Goal: Task Accomplishment & Management: Use online tool/utility

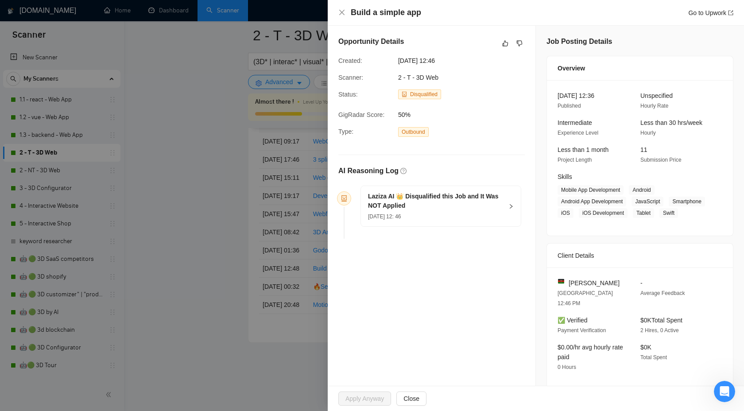
scroll to position [0, 0]
click at [235, 72] on div at bounding box center [372, 205] width 744 height 411
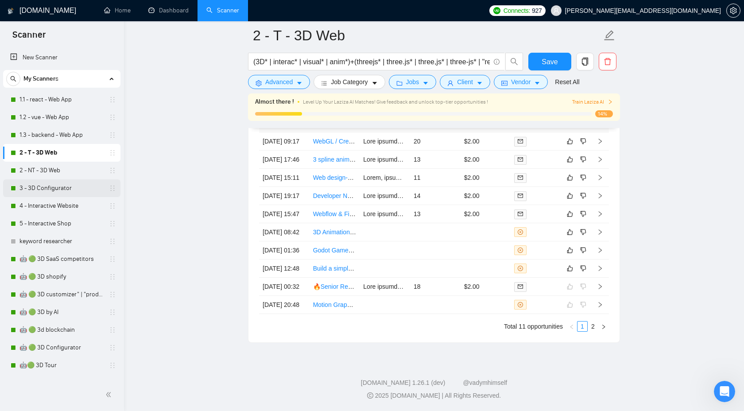
scroll to position [2311, 0]
click at [54, 281] on link "🤖 🟢 3D shopify" at bounding box center [61, 277] width 84 height 18
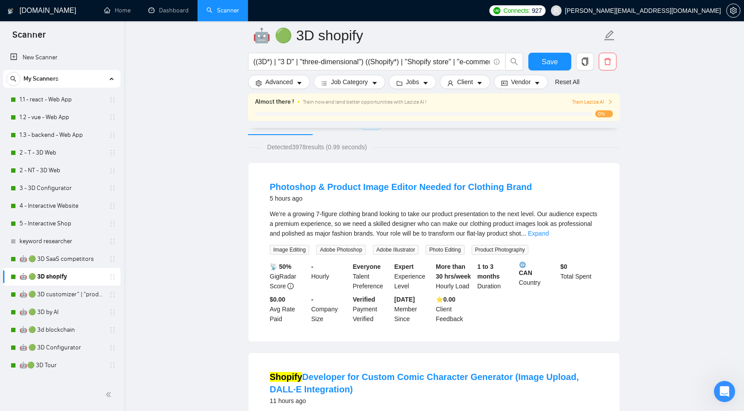
scroll to position [108, 0]
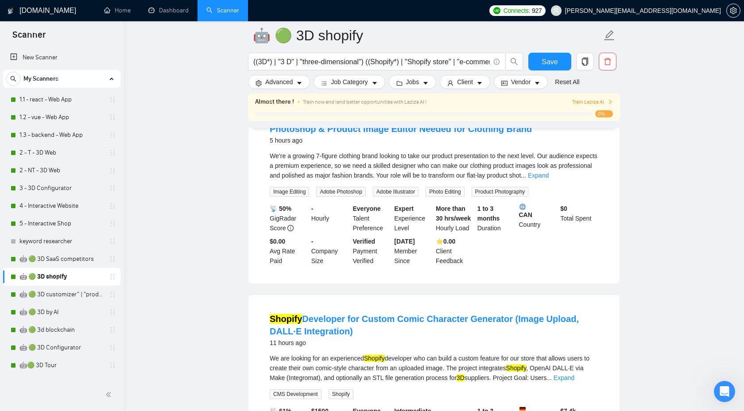
click at [583, 170] on div "We’re a growing 7-figure clothing brand looking to take our product presentatio…" at bounding box center [434, 165] width 328 height 29
click at [548, 177] on link "Expand" at bounding box center [538, 175] width 21 height 7
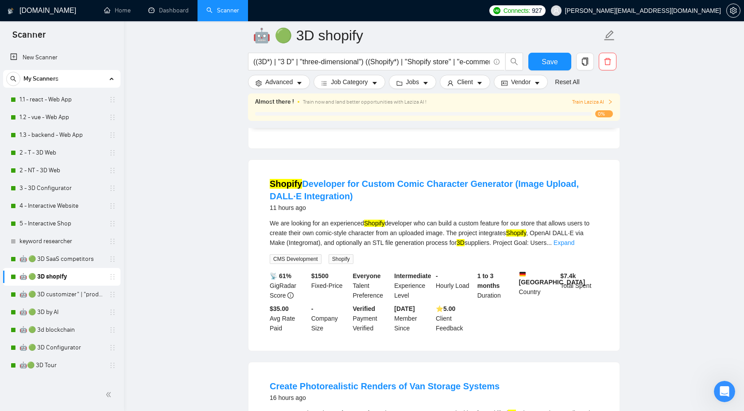
scroll to position [397, 0]
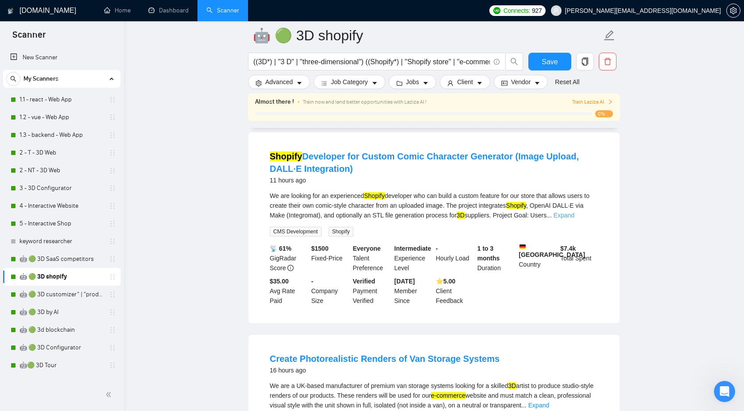
click at [574, 212] on link "Expand" at bounding box center [563, 215] width 21 height 7
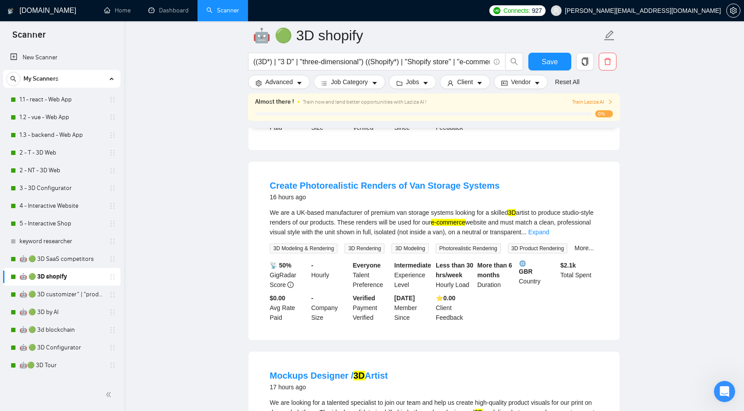
scroll to position [832, 0]
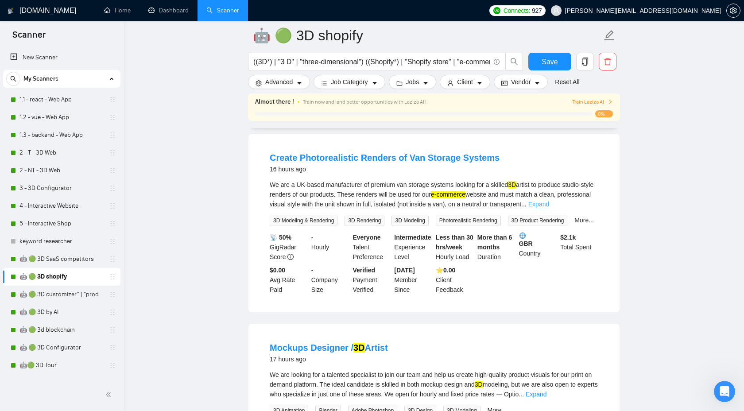
click at [549, 208] on link "Expand" at bounding box center [538, 203] width 21 height 7
click at [54, 220] on link "5 - Interactive Shop" at bounding box center [61, 224] width 84 height 18
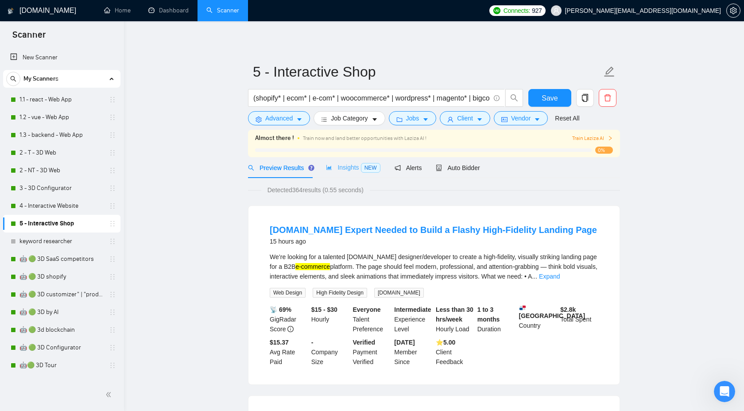
click at [339, 173] on div "Insights NEW" at bounding box center [353, 167] width 54 height 21
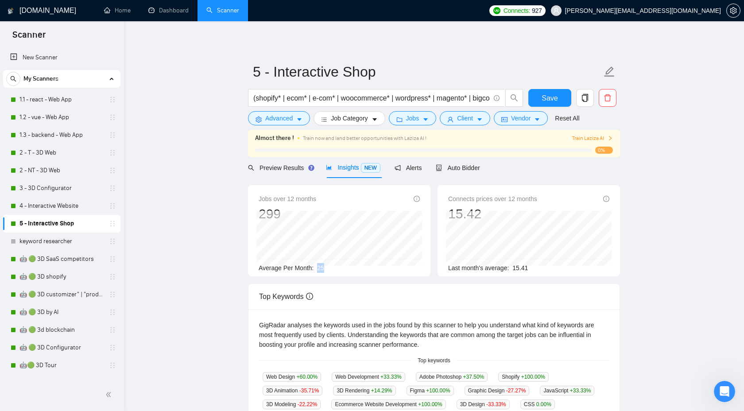
drag, startPoint x: 314, startPoint y: 269, endPoint x: 331, endPoint y: 269, distance: 17.3
click at [331, 269] on div "Average Per Month: 25" at bounding box center [338, 268] width 161 height 10
click at [285, 173] on div "Preview Results" at bounding box center [280, 167] width 64 height 21
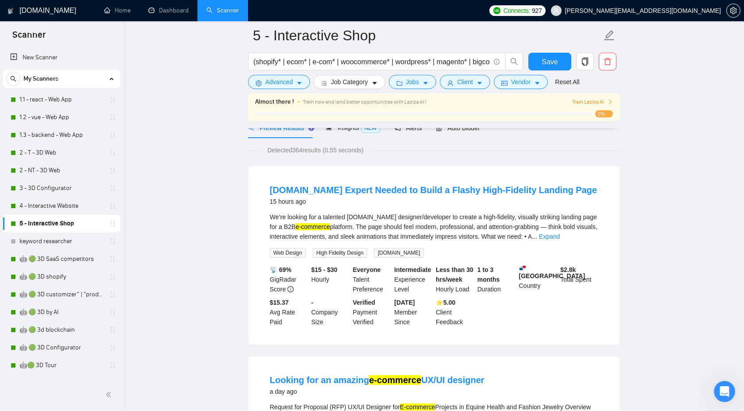
scroll to position [64, 0]
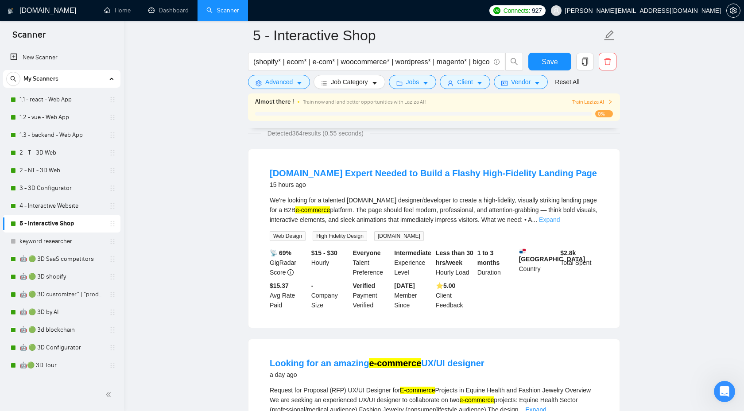
click at [559, 218] on link "Expand" at bounding box center [549, 219] width 21 height 7
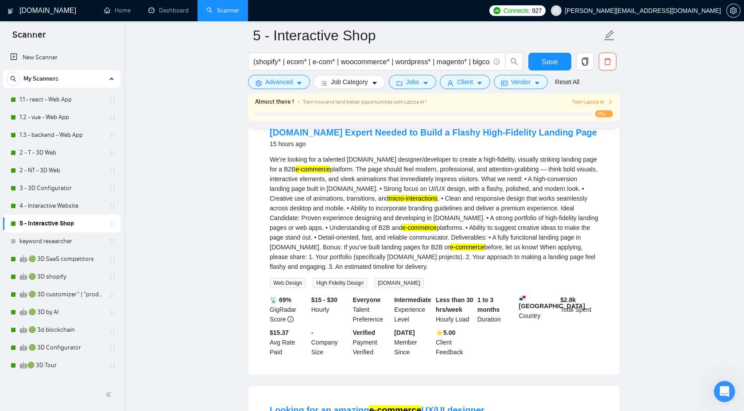
scroll to position [108, 0]
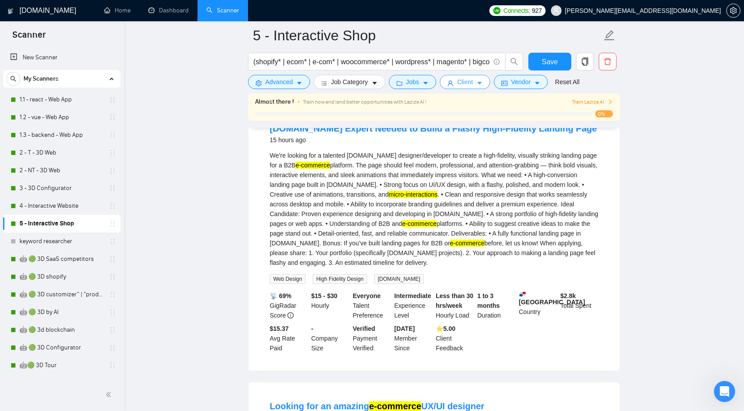
click at [468, 84] on span "Client" at bounding box center [465, 82] width 16 height 10
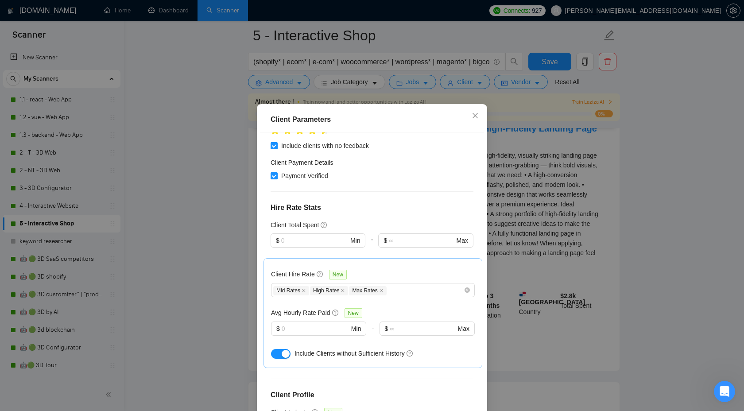
scroll to position [180, 0]
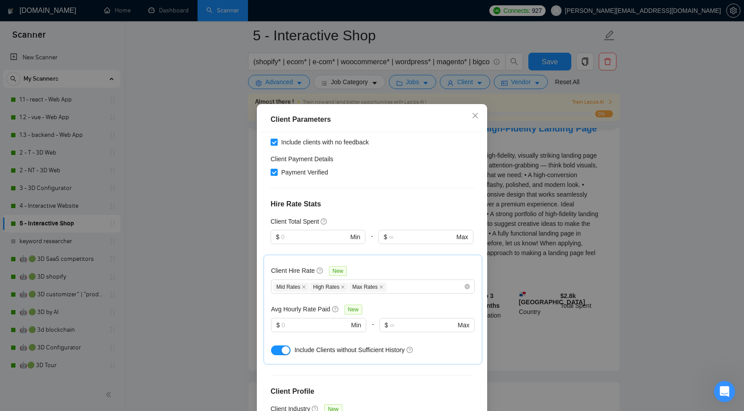
click at [401, 170] on div "Client Location Include Client Countries Select Exclude Client Countries [GEOGR…" at bounding box center [372, 276] width 224 height 288
click at [477, 108] on span "Close" at bounding box center [475, 116] width 24 height 24
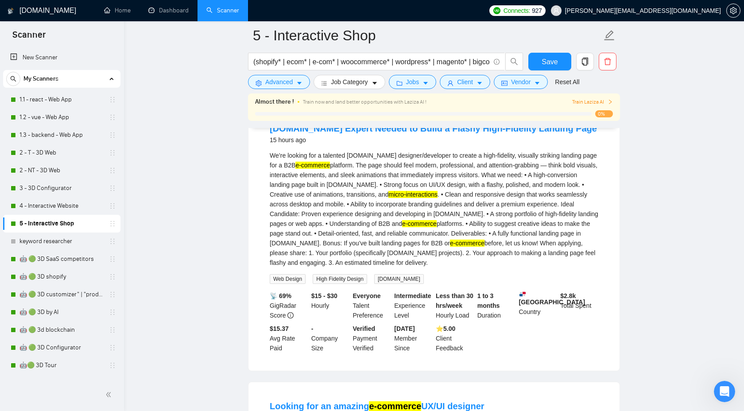
click at [475, 113] on div at bounding box center [423, 114] width 336 height 4
click at [419, 82] on span "Jobs" at bounding box center [412, 82] width 13 height 10
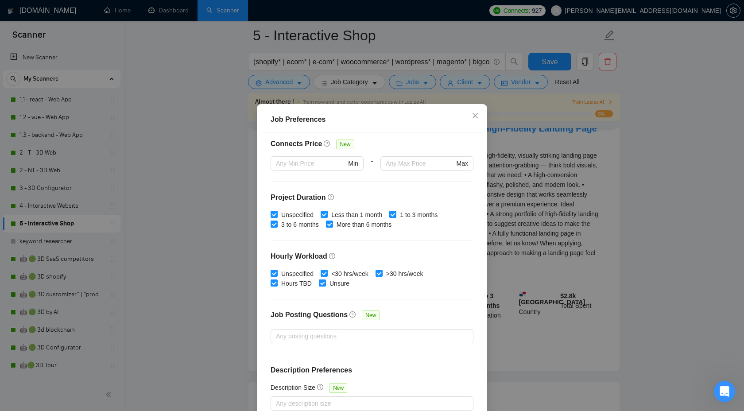
scroll to position [211, 0]
click at [640, 196] on div "Job Preferences Budget Project Type All Fixed Price Hourly Rate Fixed Price Bud…" at bounding box center [372, 205] width 744 height 411
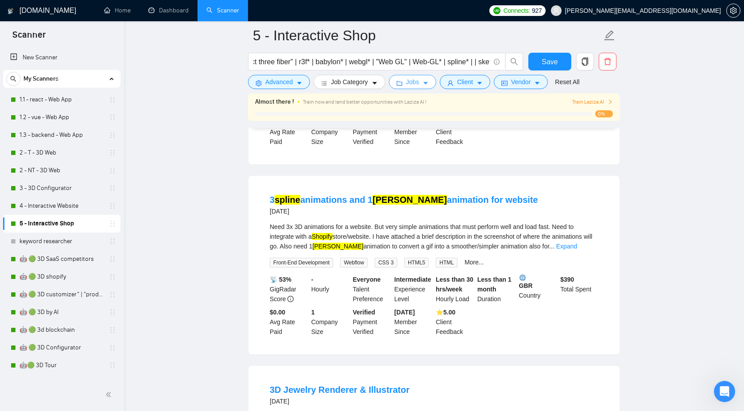
scroll to position [0, 597]
click at [58, 281] on link "🤖 🟢 3D shopify" at bounding box center [61, 277] width 84 height 18
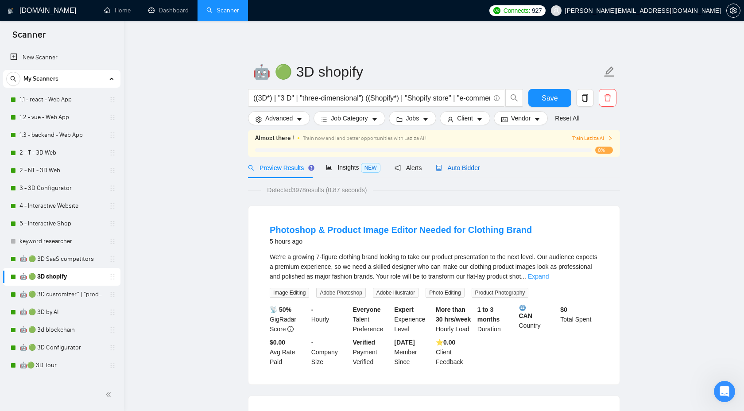
click at [460, 163] on div "Auto Bidder" at bounding box center [457, 168] width 44 height 10
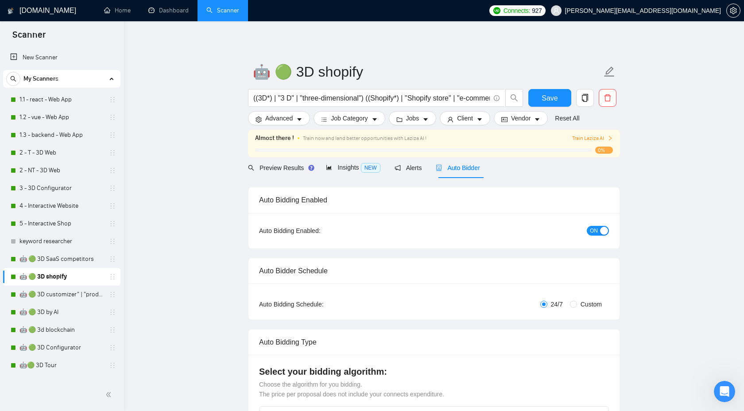
checkbox input "true"
click at [280, 173] on div "Preview Results" at bounding box center [280, 167] width 64 height 21
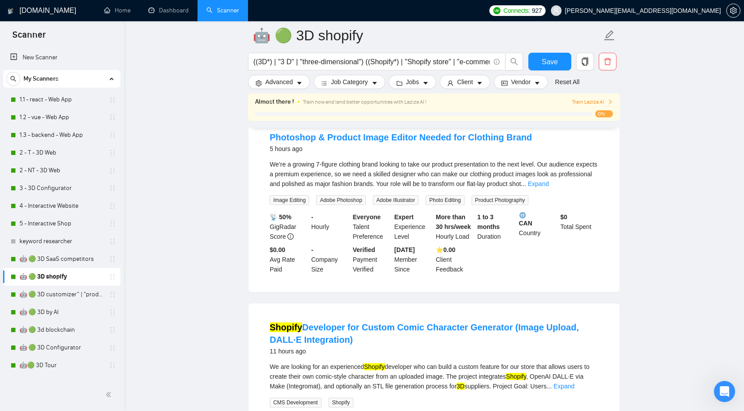
scroll to position [103, 0]
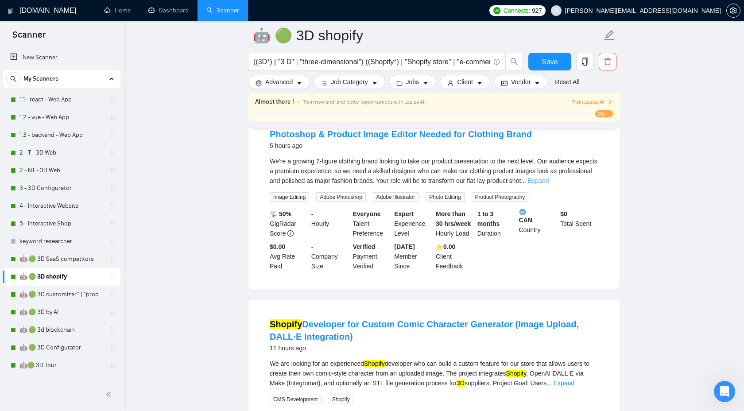
click at [548, 183] on link "Expand" at bounding box center [538, 180] width 21 height 7
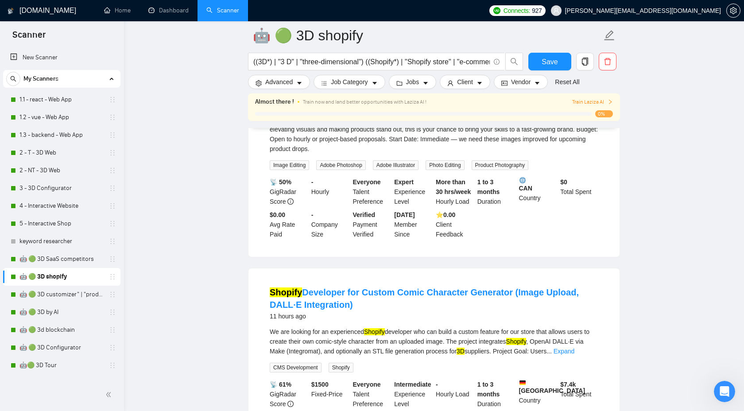
scroll to position [266, 0]
